Goal: Task Accomplishment & Management: Use online tool/utility

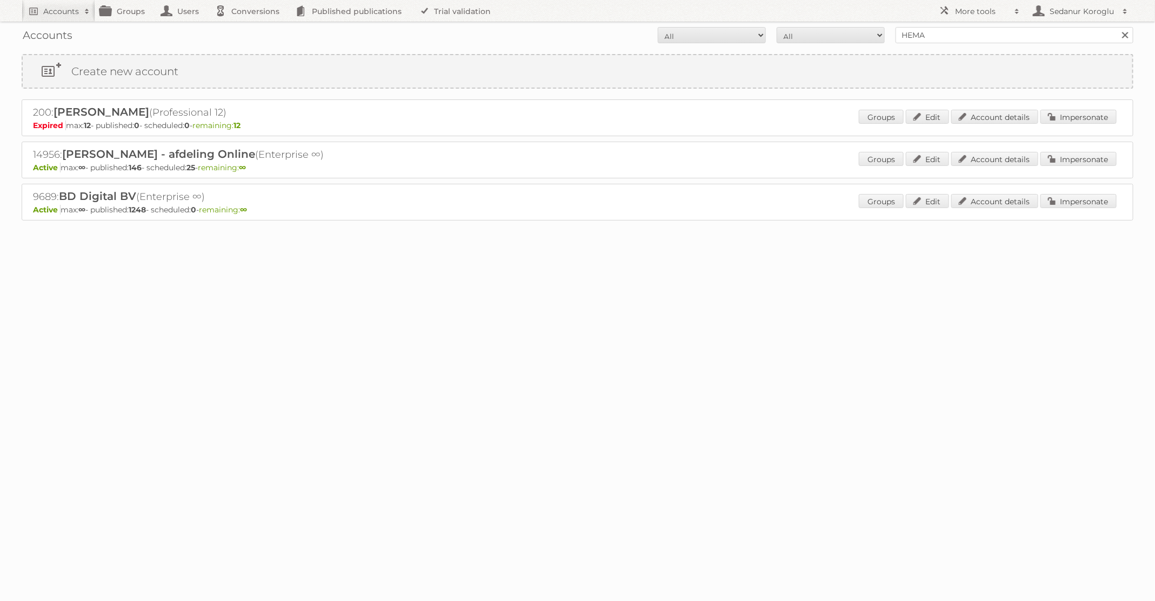
type input "HEMA"
click at [1116, 27] on input "Search" at bounding box center [1124, 35] width 16 height 16
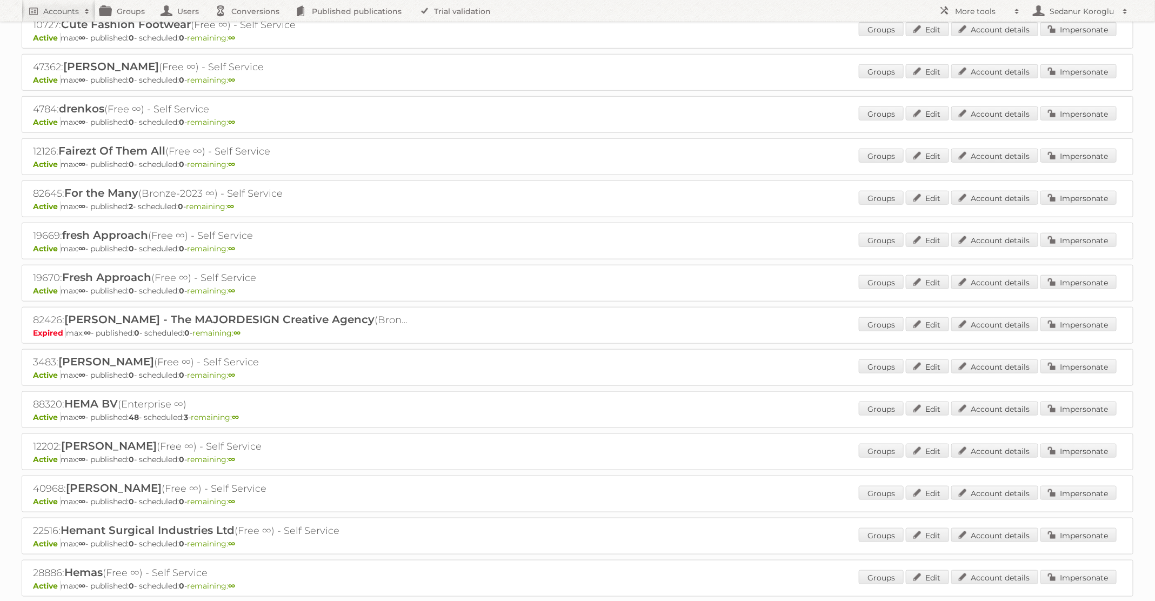
scroll to position [514, 0]
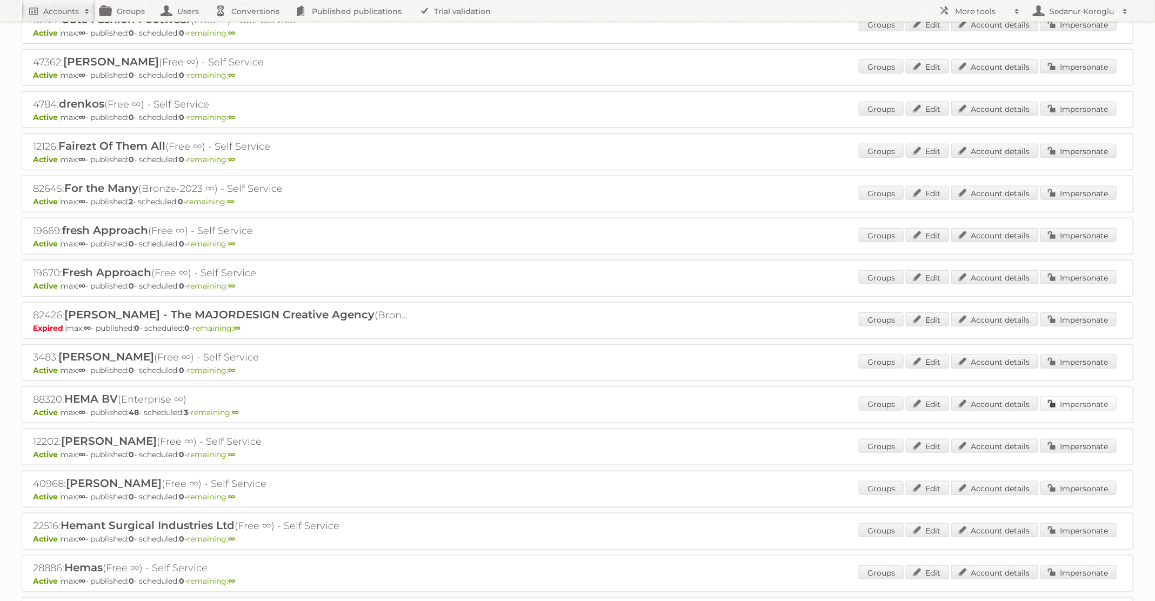
click at [1064, 397] on link "Impersonate" at bounding box center [1078, 404] width 76 height 14
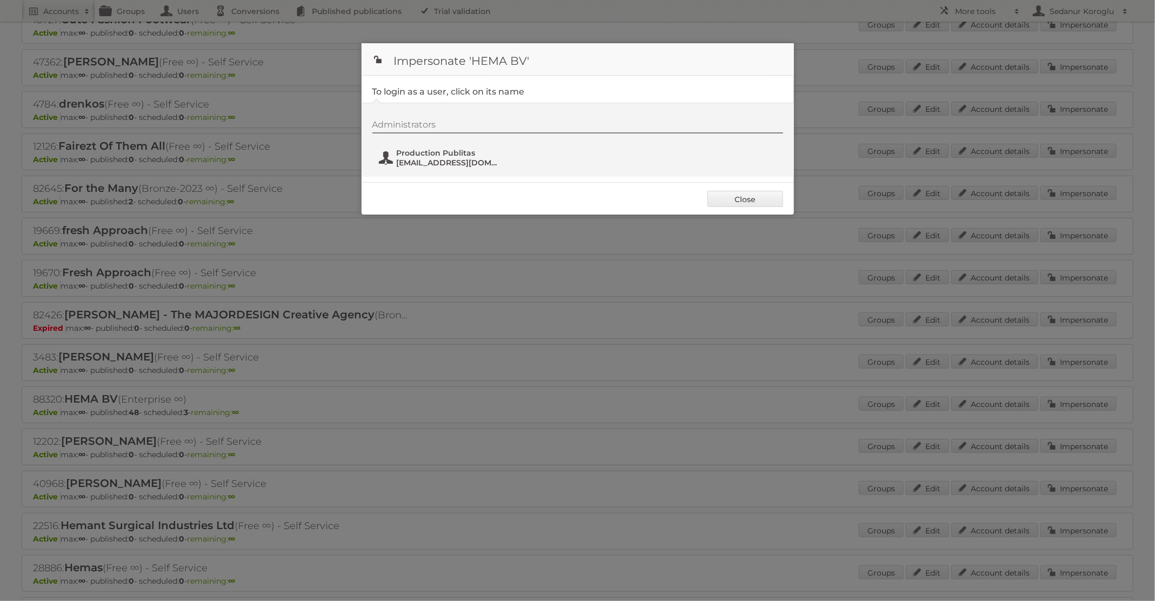
click at [437, 164] on span "[EMAIL_ADDRESS][DOMAIN_NAME]" at bounding box center [449, 163] width 105 height 10
